Goal: Find specific page/section: Find specific page/section

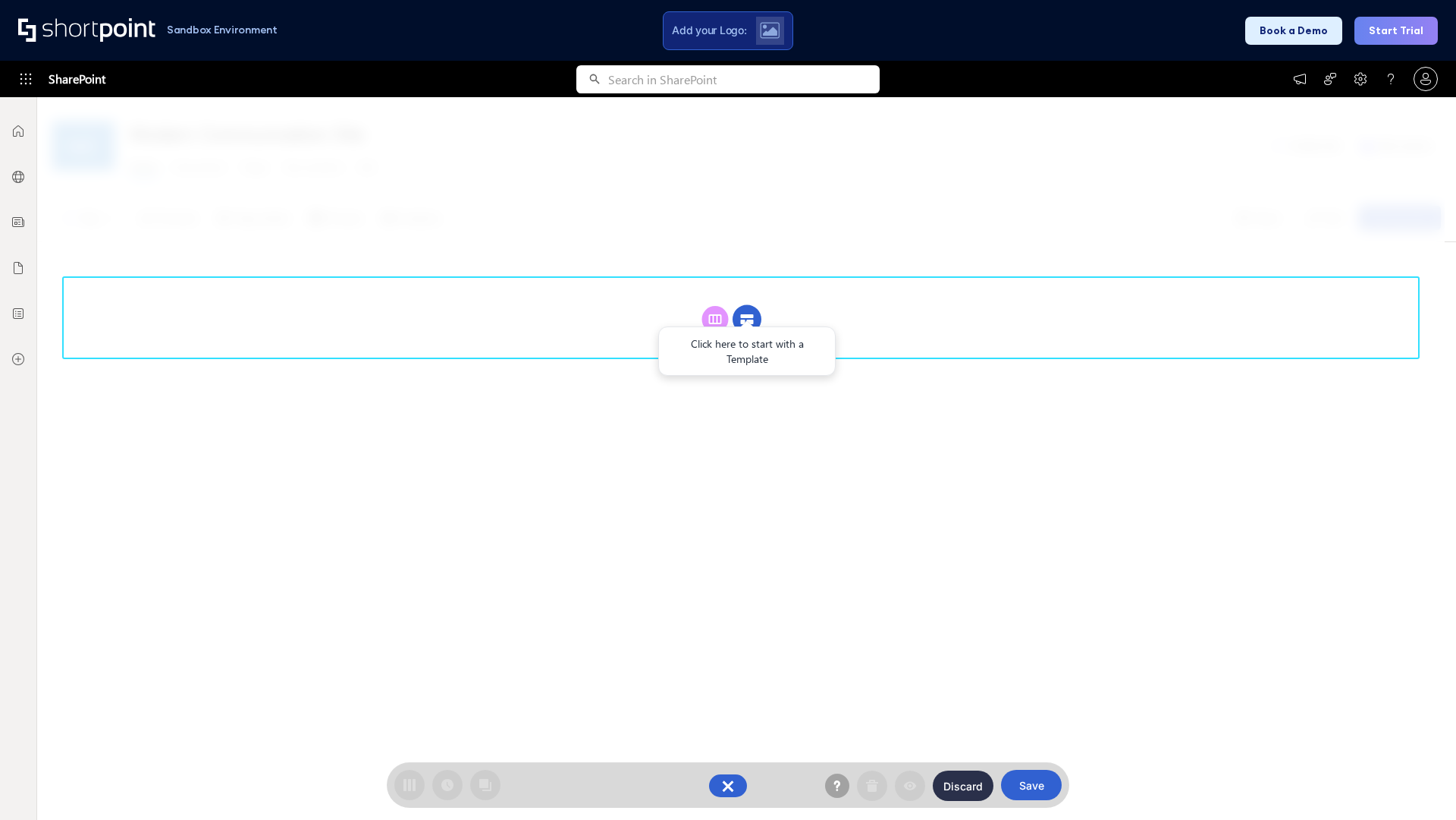
click at [748, 319] on circle at bounding box center [747, 319] width 29 height 29
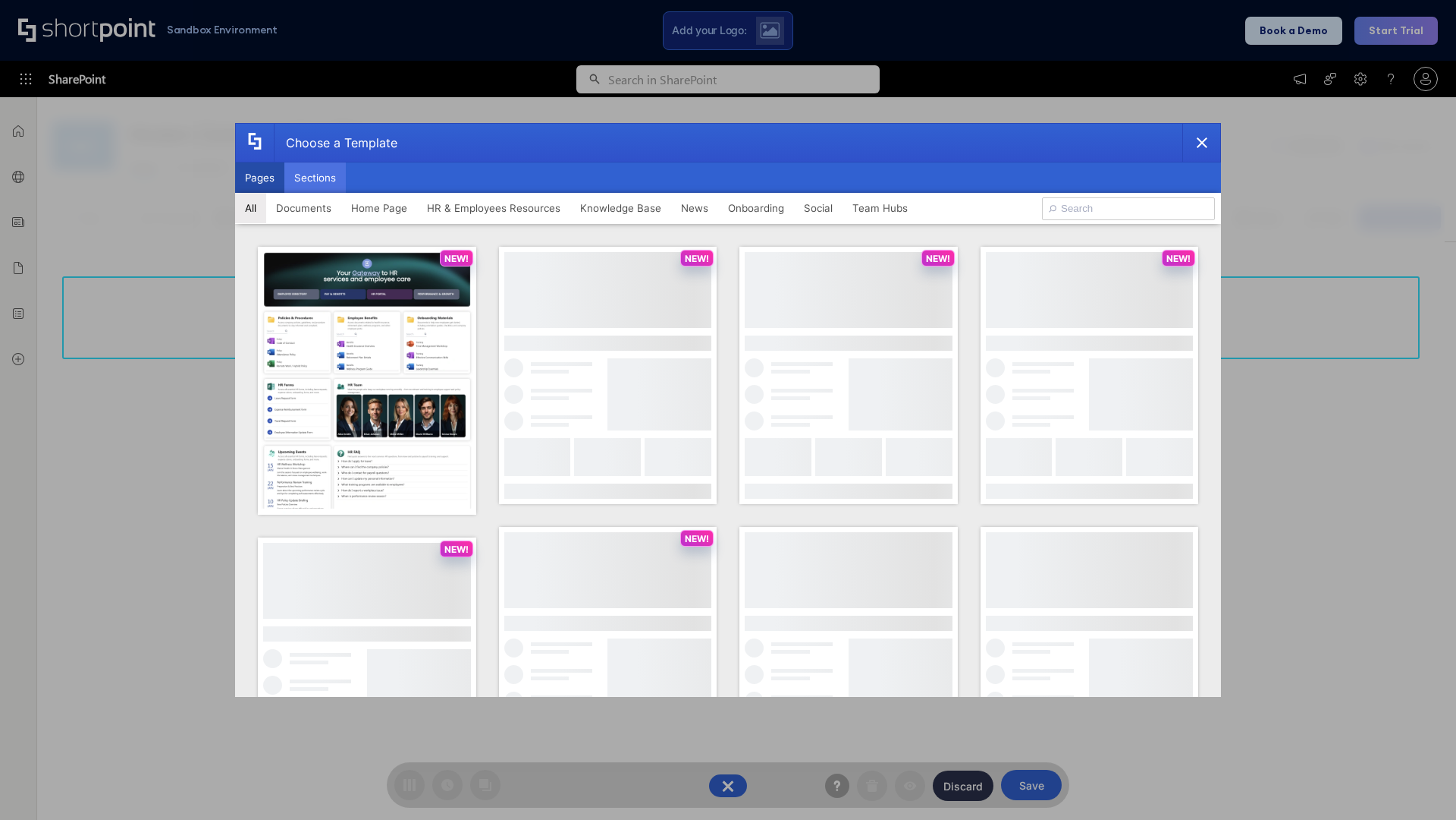
click at [315, 178] on button "Sections" at bounding box center [315, 178] width 62 height 30
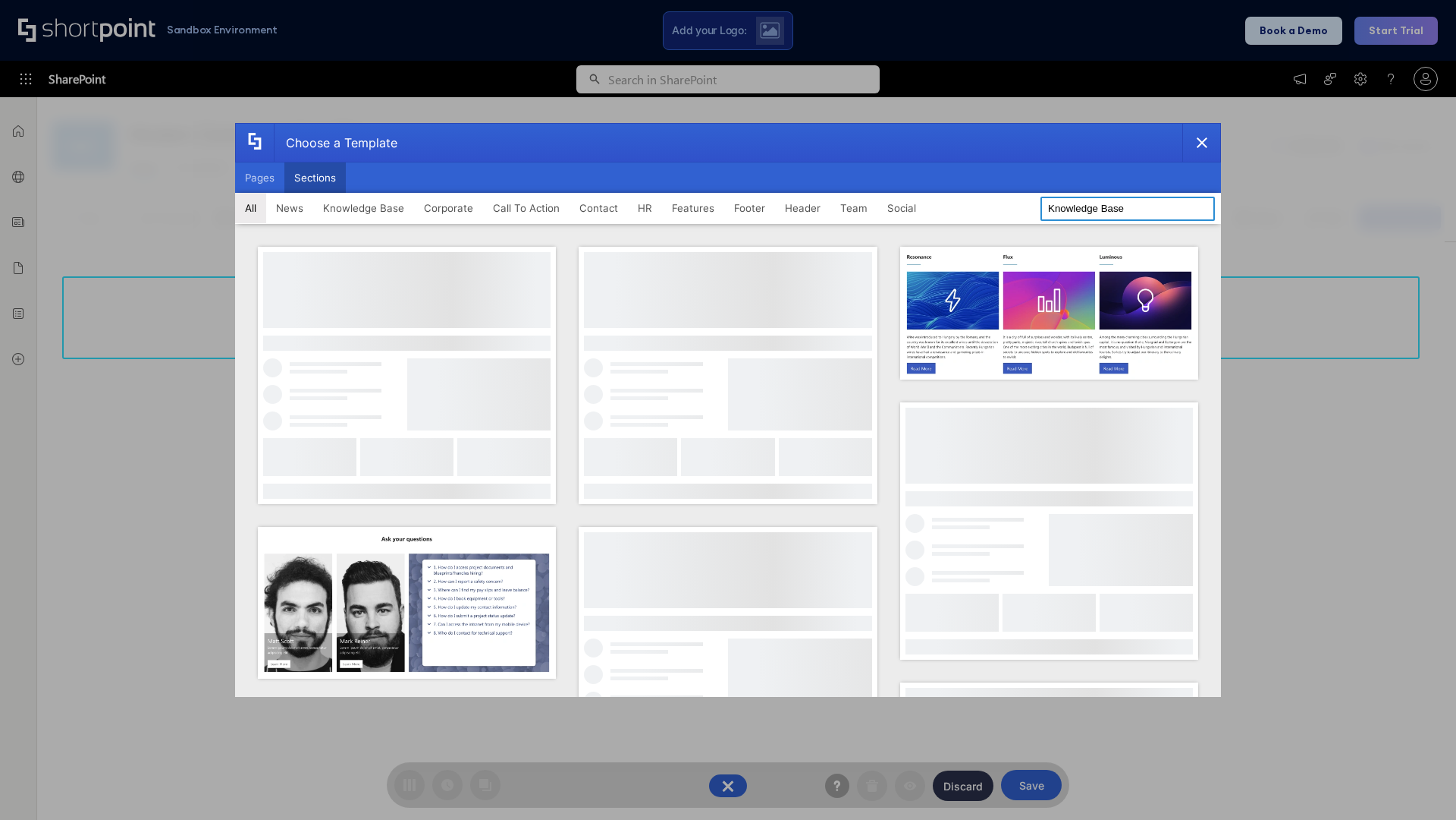
type input "Knowledge Base"
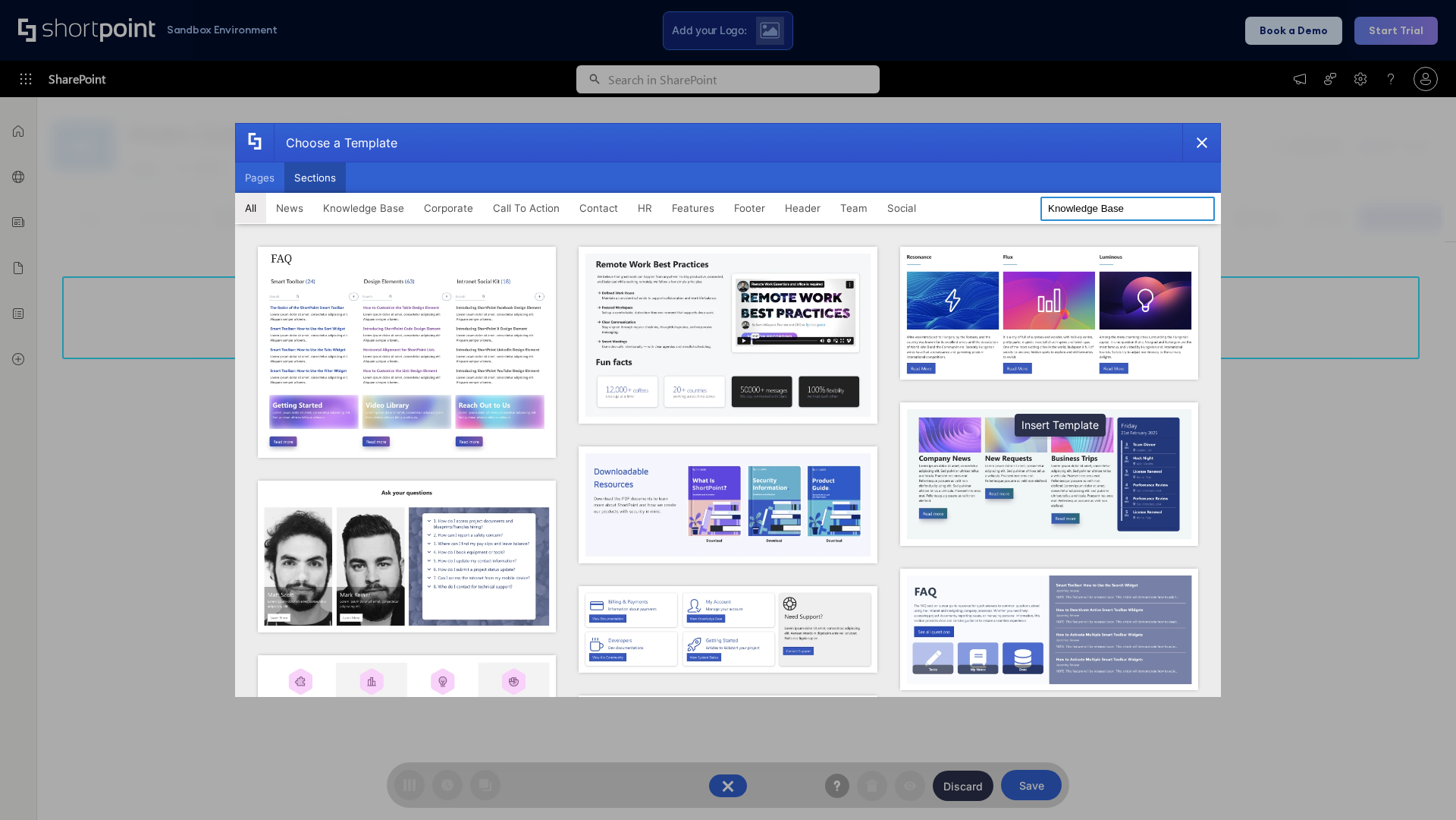
scroll to position [349, 0]
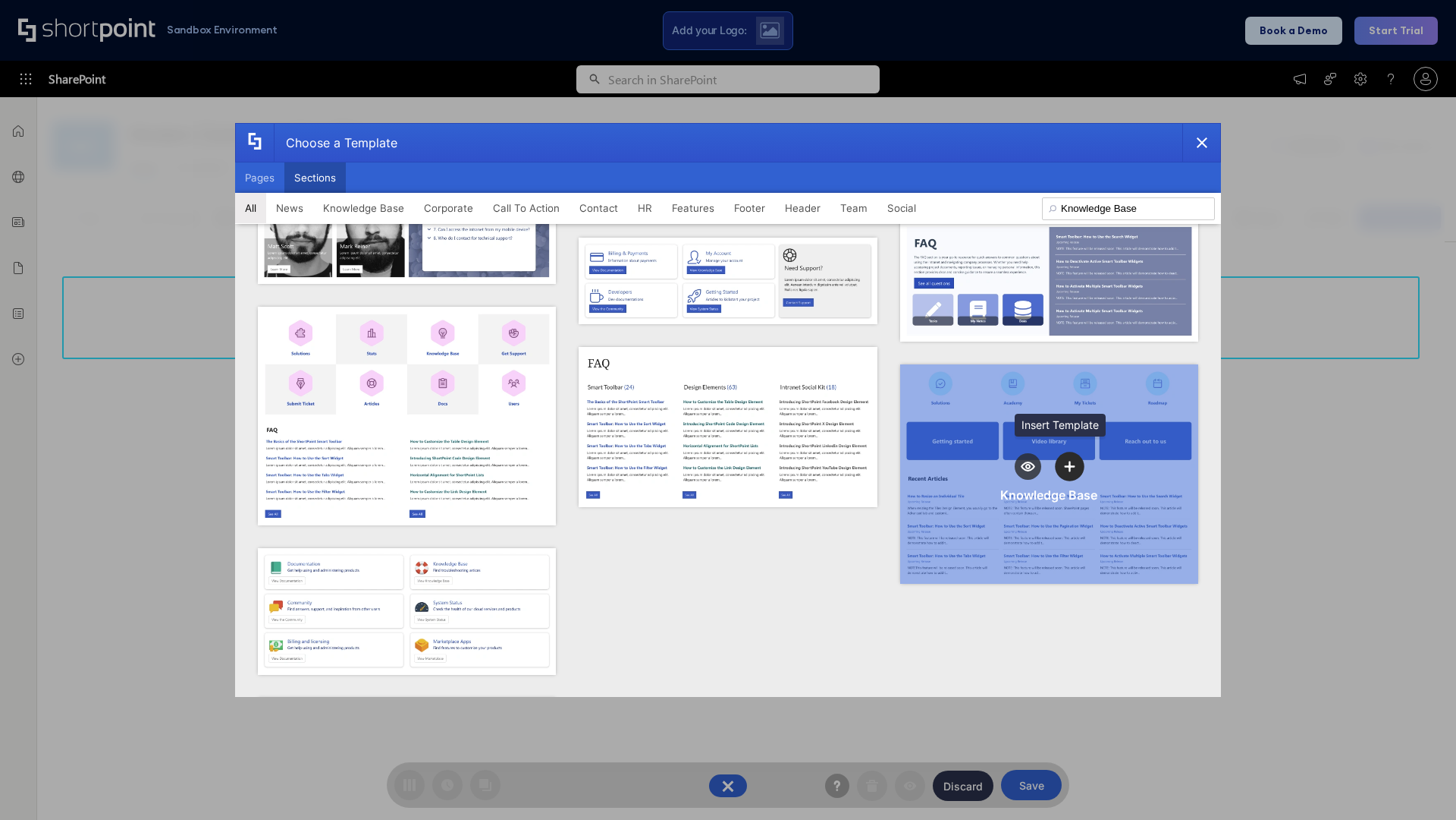
click at [1065, 461] on icon "template selector" at bounding box center [1070, 466] width 10 height 10
